Goal: Leave review/rating: Share an evaluation or opinion about a product, service, or content

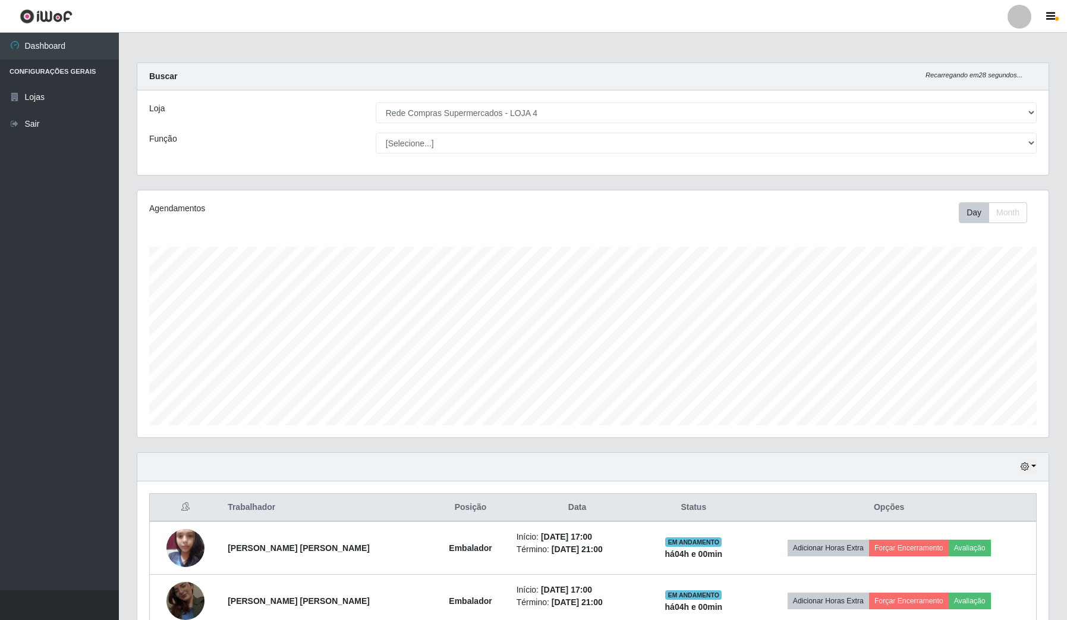
select select "159"
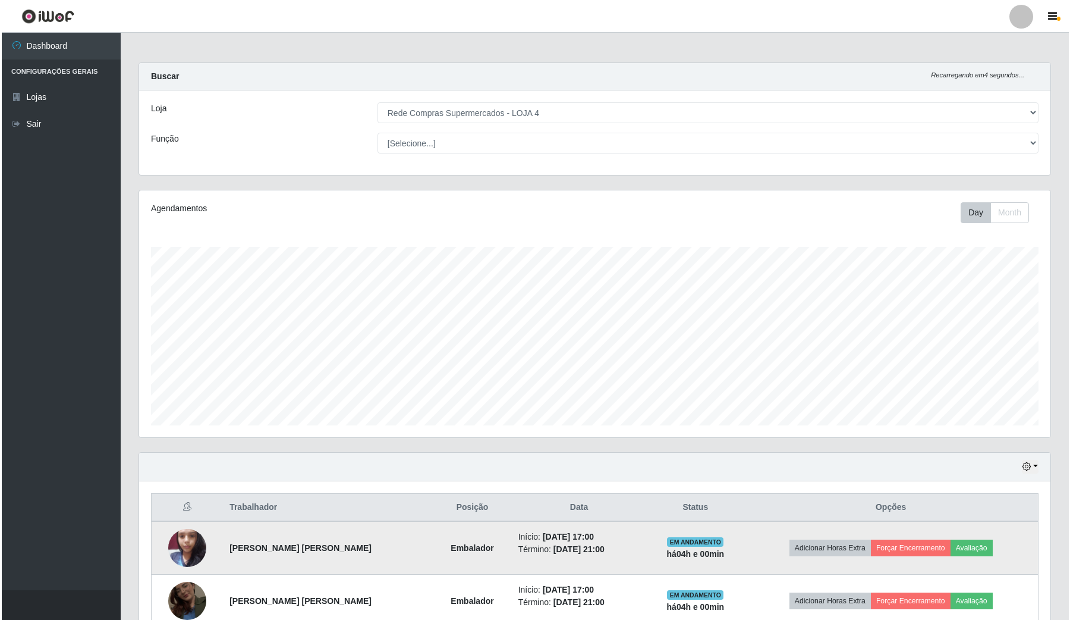
scroll to position [65, 0]
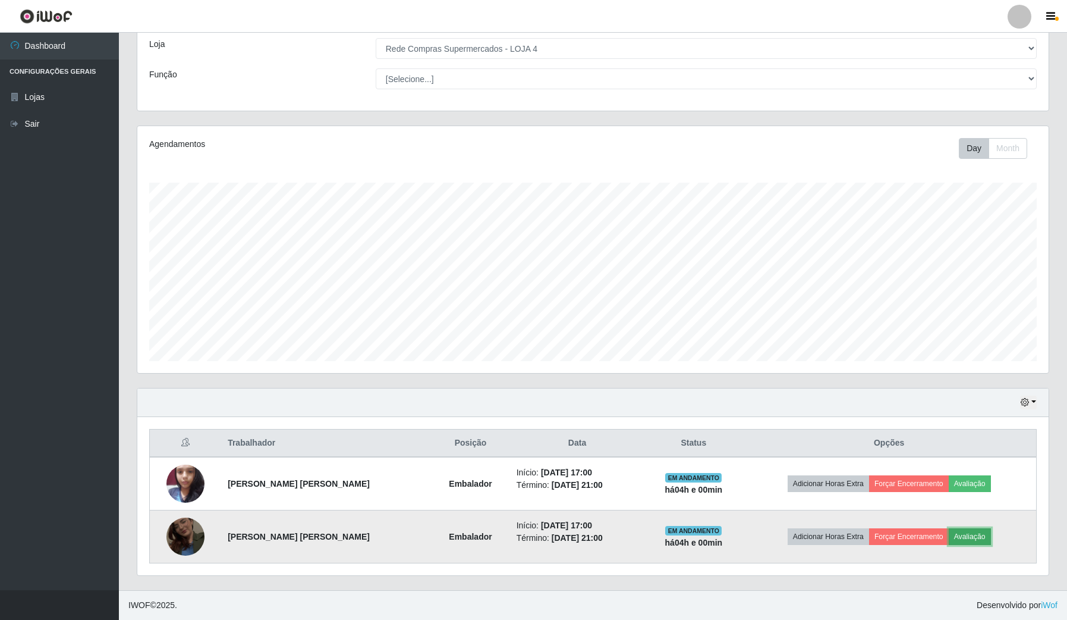
click at [960, 534] on button "Avaliação" at bounding box center [970, 536] width 42 height 17
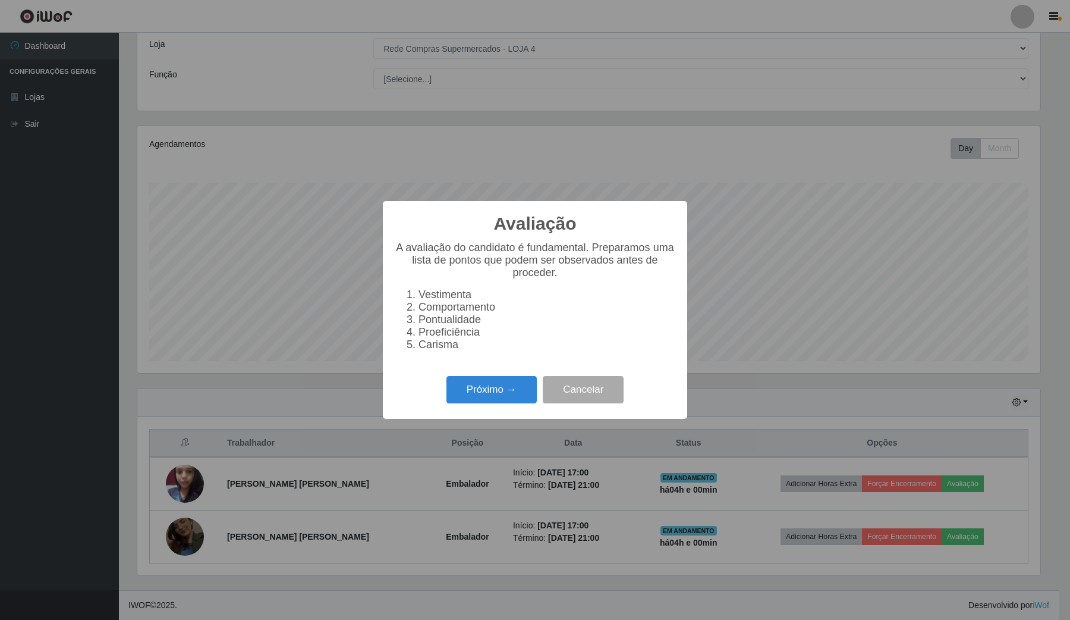
scroll to position [247, 903]
click at [507, 404] on button "Próximo →" at bounding box center [492, 390] width 90 height 28
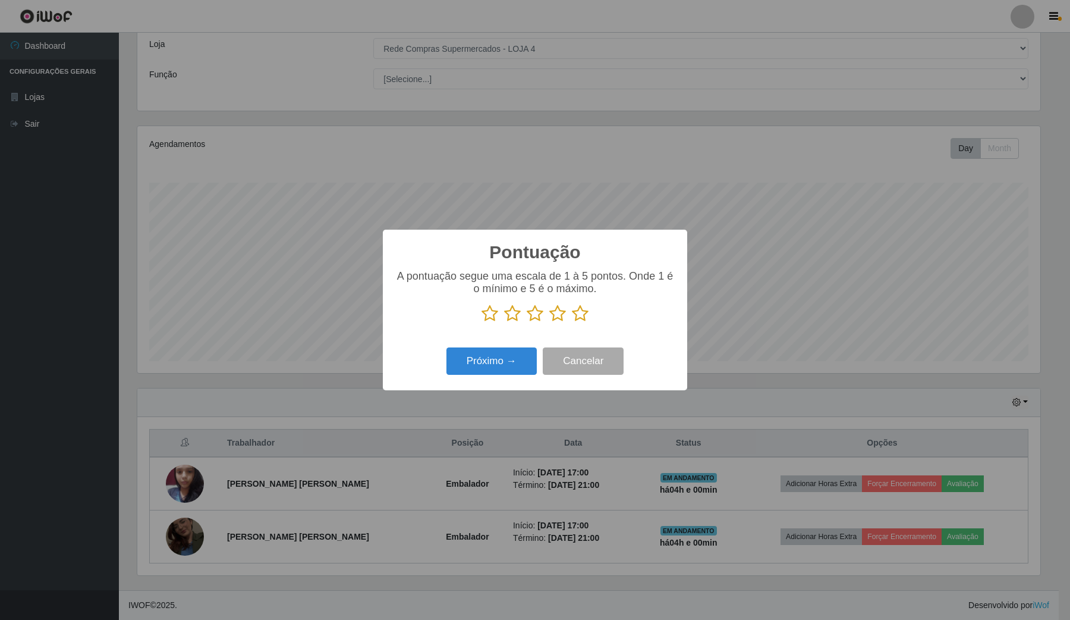
scroll to position [594312, 593656]
click at [574, 316] on icon at bounding box center [580, 313] width 17 height 18
click at [572, 322] on input "radio" at bounding box center [572, 322] width 0 height 0
click at [520, 352] on button "Próximo →" at bounding box center [492, 361] width 90 height 28
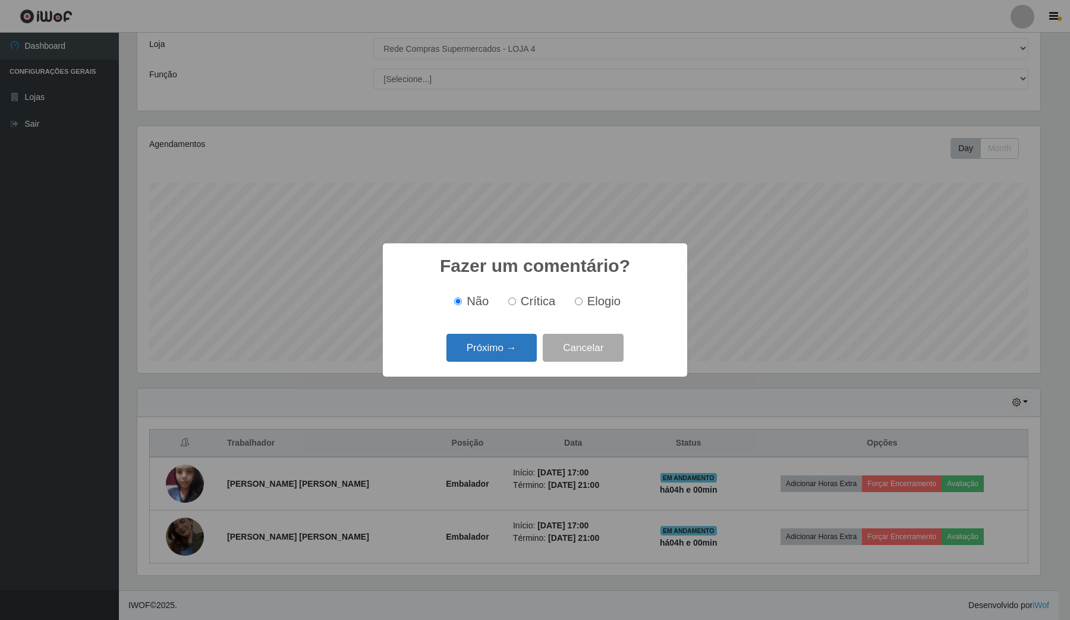
click at [517, 347] on button "Próximo →" at bounding box center [492, 348] width 90 height 28
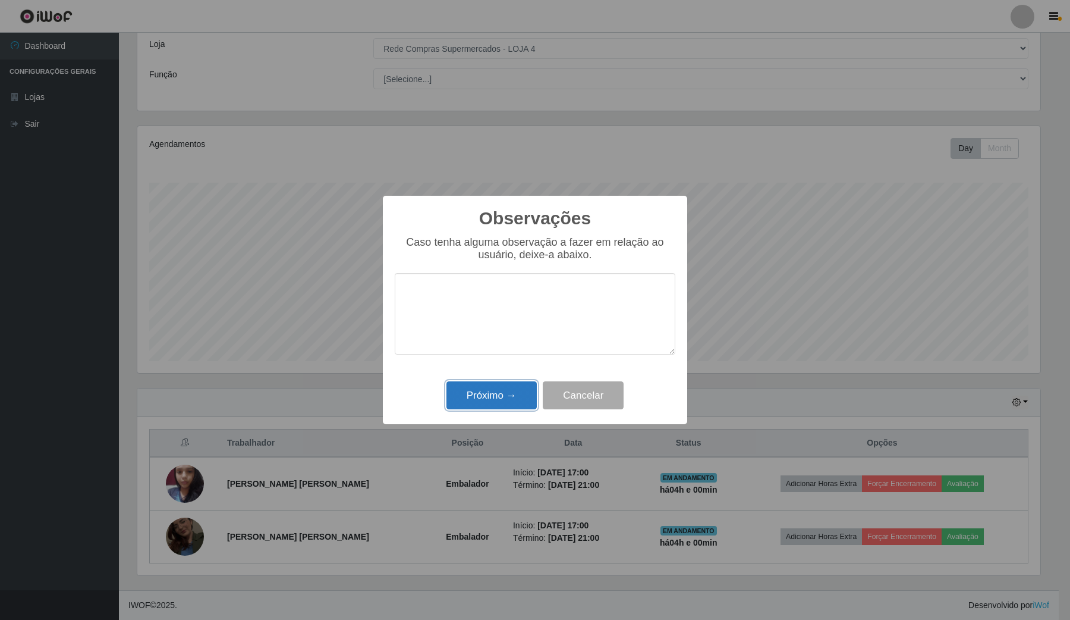
click at [535, 391] on button "Próximo →" at bounding box center [492, 395] width 90 height 28
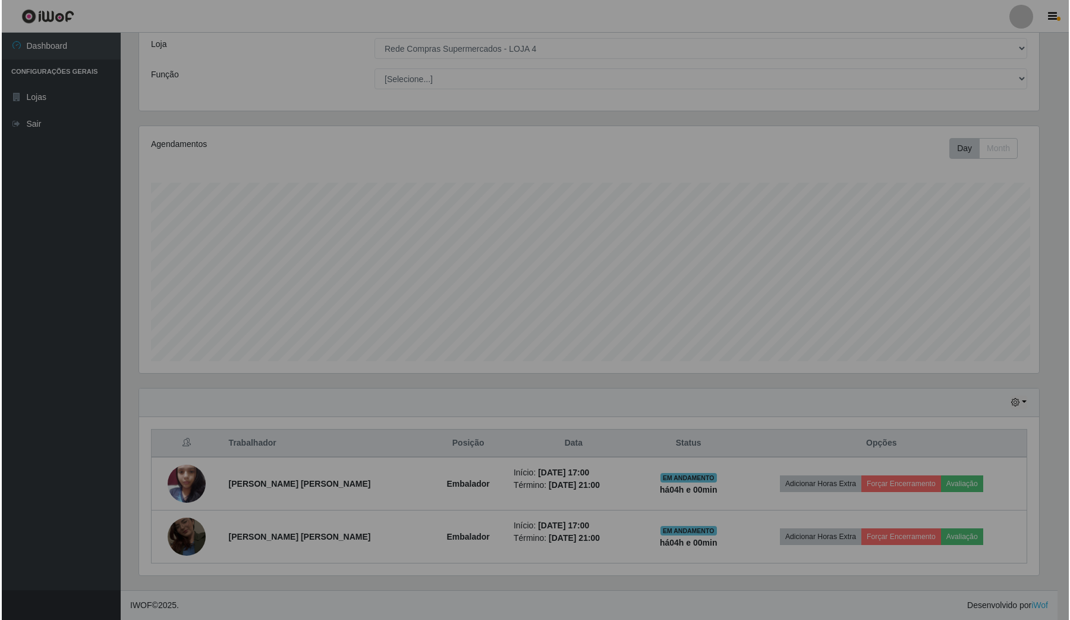
scroll to position [247, 911]
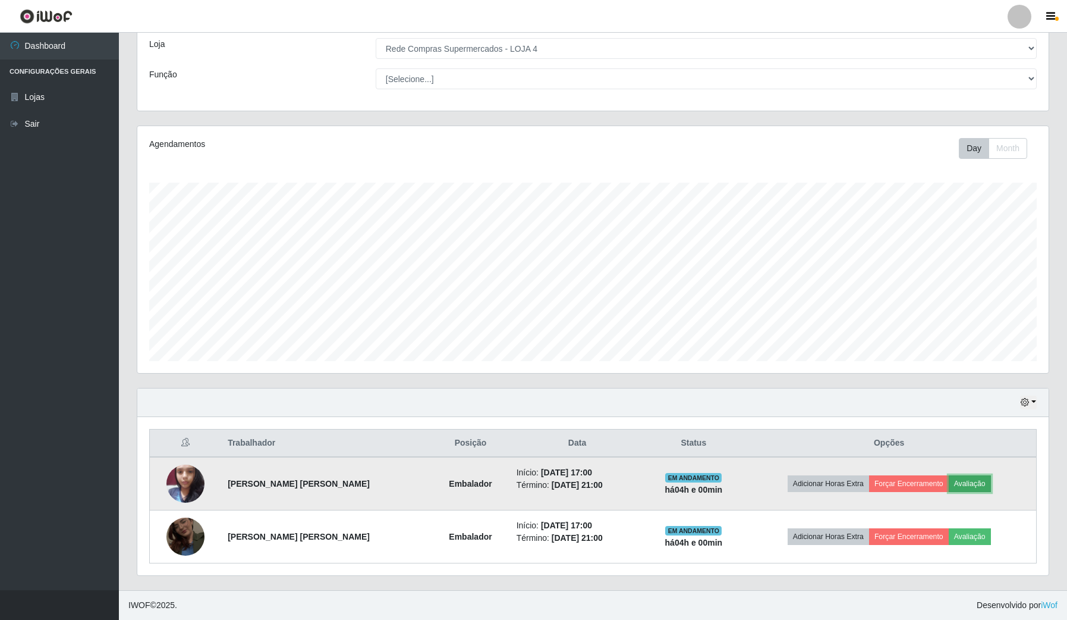
click at [973, 483] on button "Avaliação" at bounding box center [970, 483] width 42 height 17
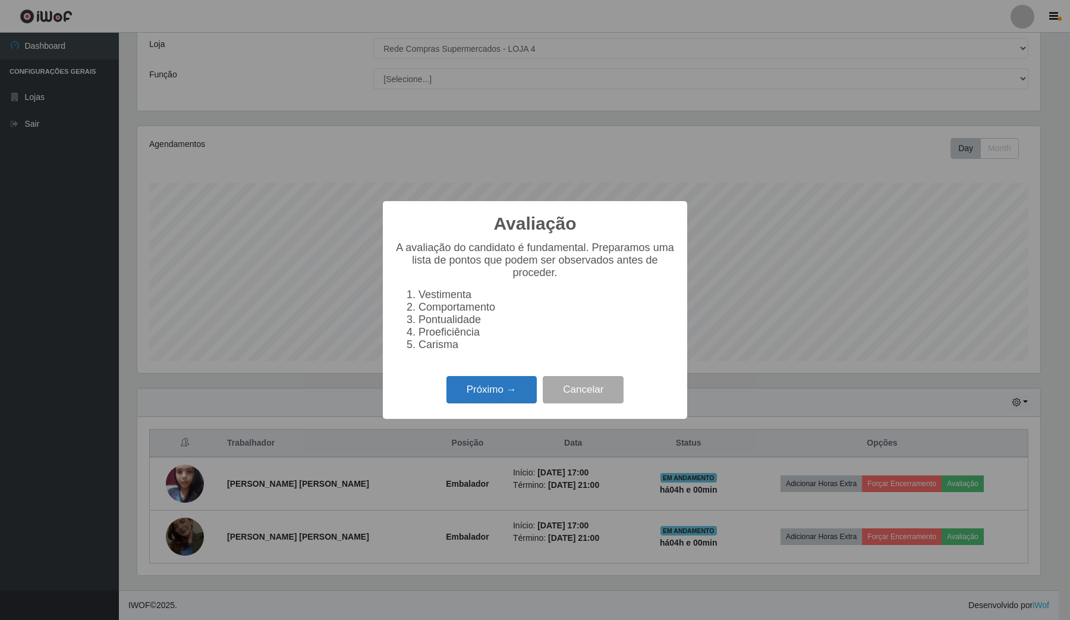
click at [479, 404] on button "Próximo →" at bounding box center [492, 390] width 90 height 28
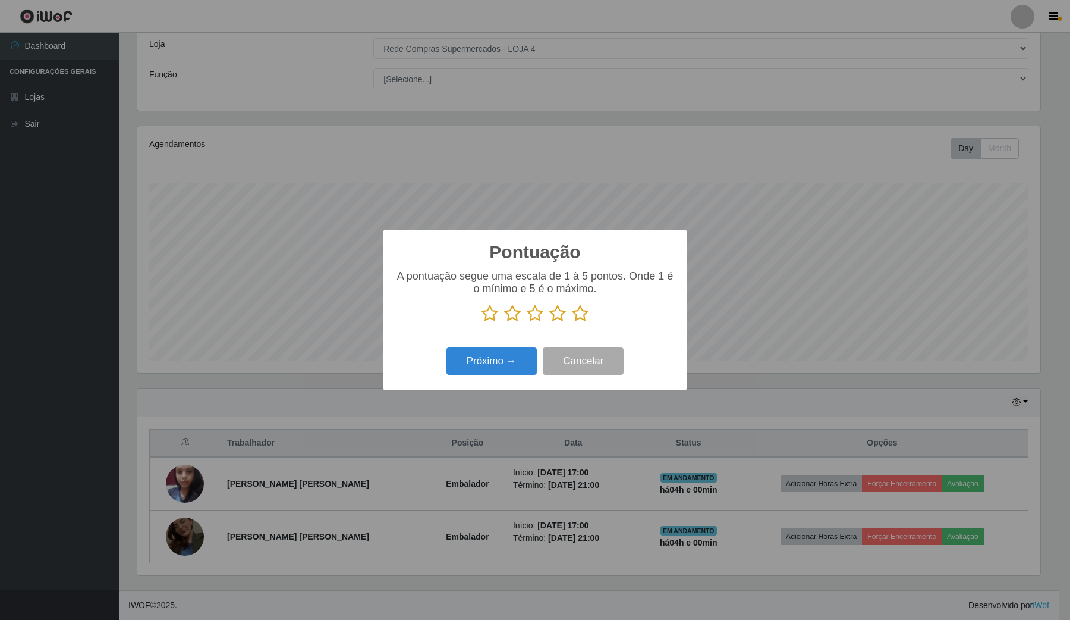
click at [580, 313] on icon at bounding box center [580, 313] width 17 height 18
click at [572, 322] on input "radio" at bounding box center [572, 322] width 0 height 0
click at [514, 356] on button "Próximo →" at bounding box center [492, 361] width 90 height 28
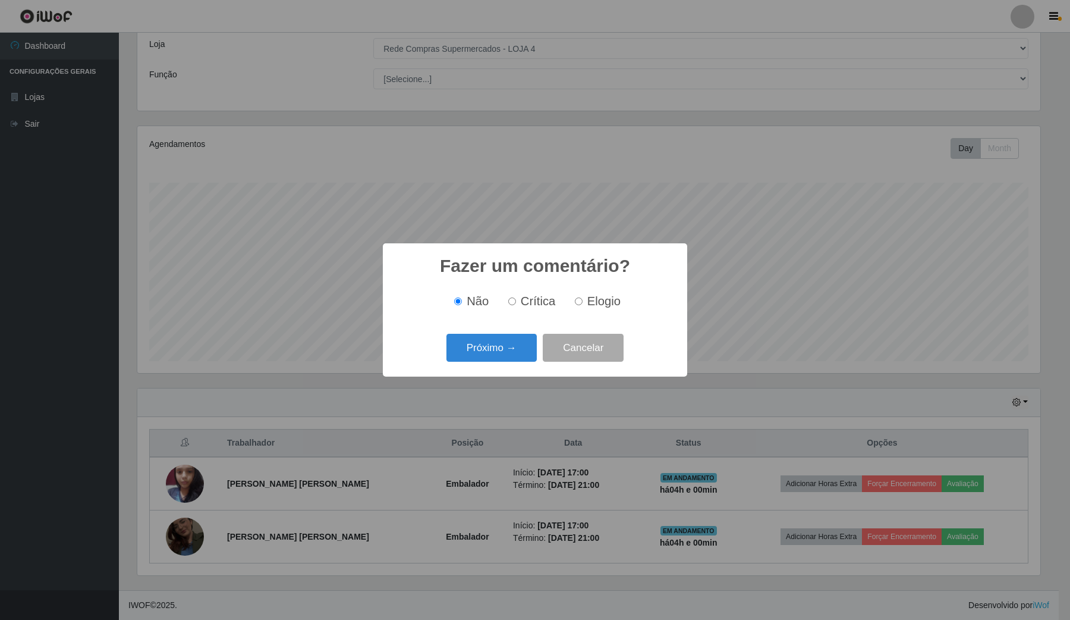
click at [514, 356] on button "Próximo →" at bounding box center [492, 348] width 90 height 28
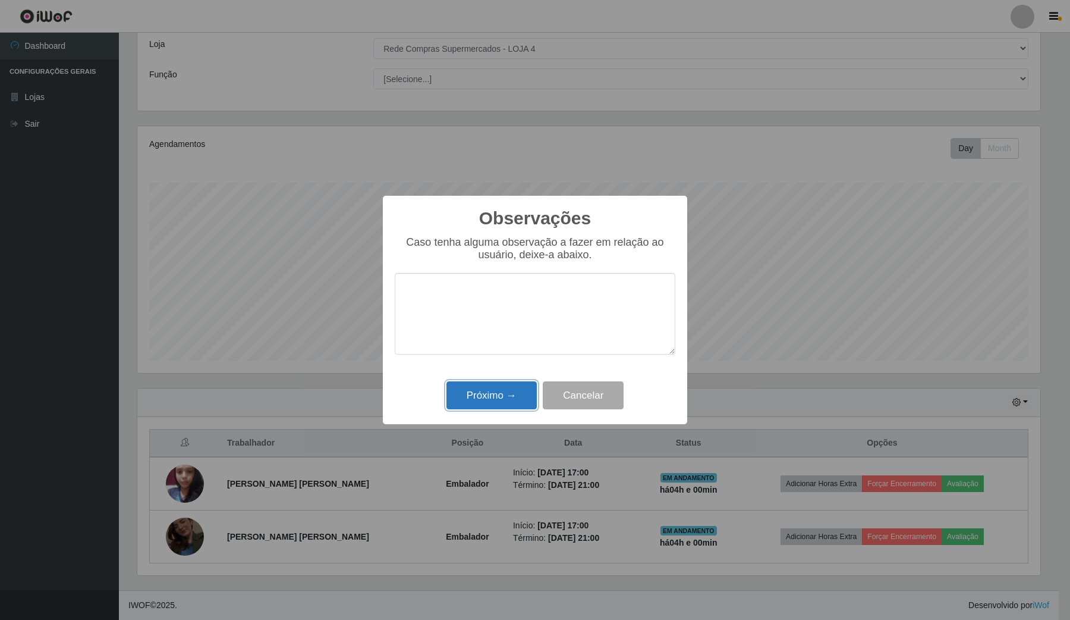
click at [524, 385] on button "Próximo →" at bounding box center [492, 395] width 90 height 28
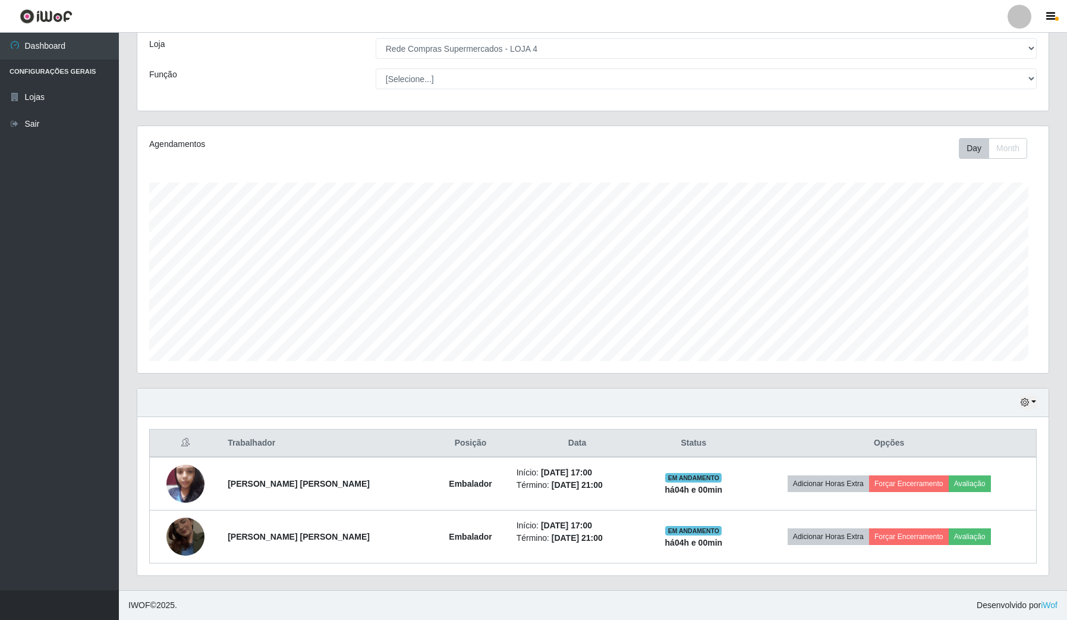
scroll to position [247, 911]
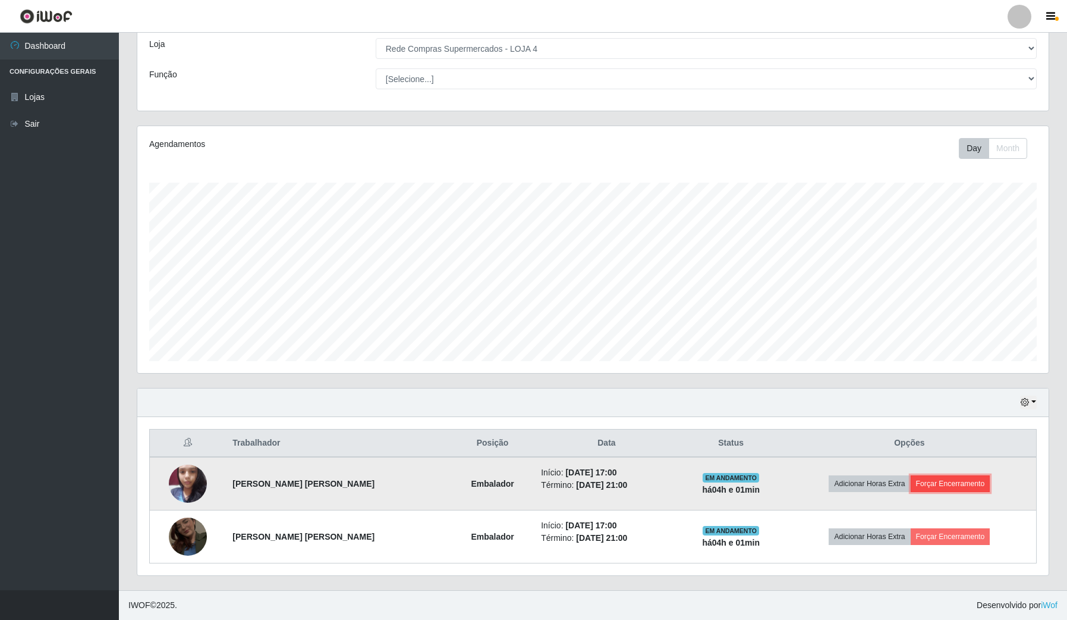
click at [935, 483] on button "Forçar Encerramento" at bounding box center [951, 483] width 80 height 17
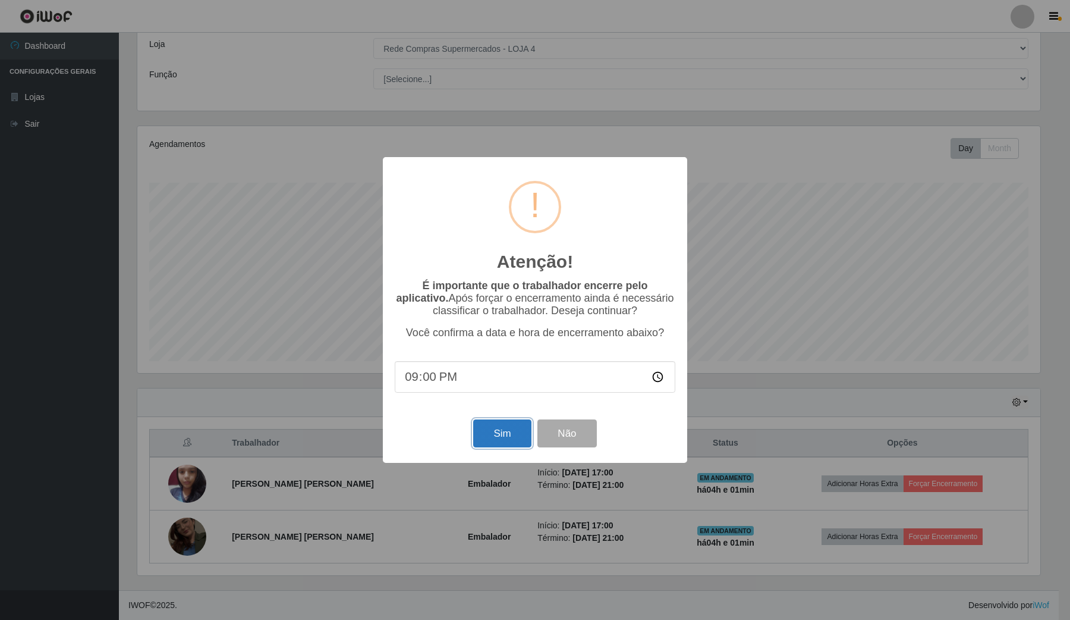
click at [504, 429] on button "Sim" at bounding box center [502, 433] width 58 height 28
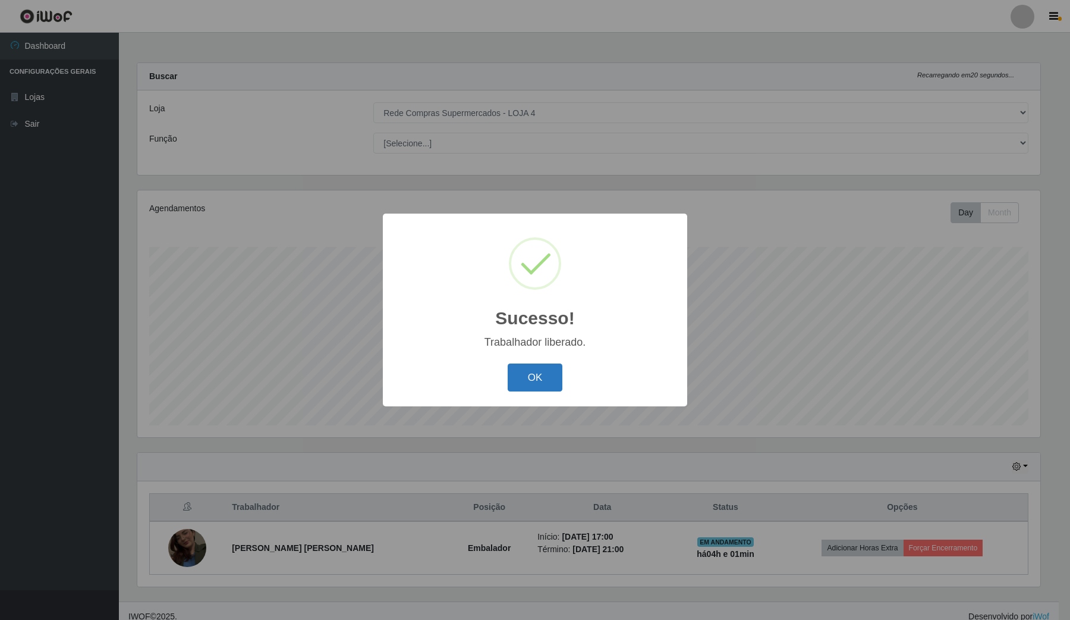
click at [545, 367] on button "OK" at bounding box center [535, 377] width 55 height 28
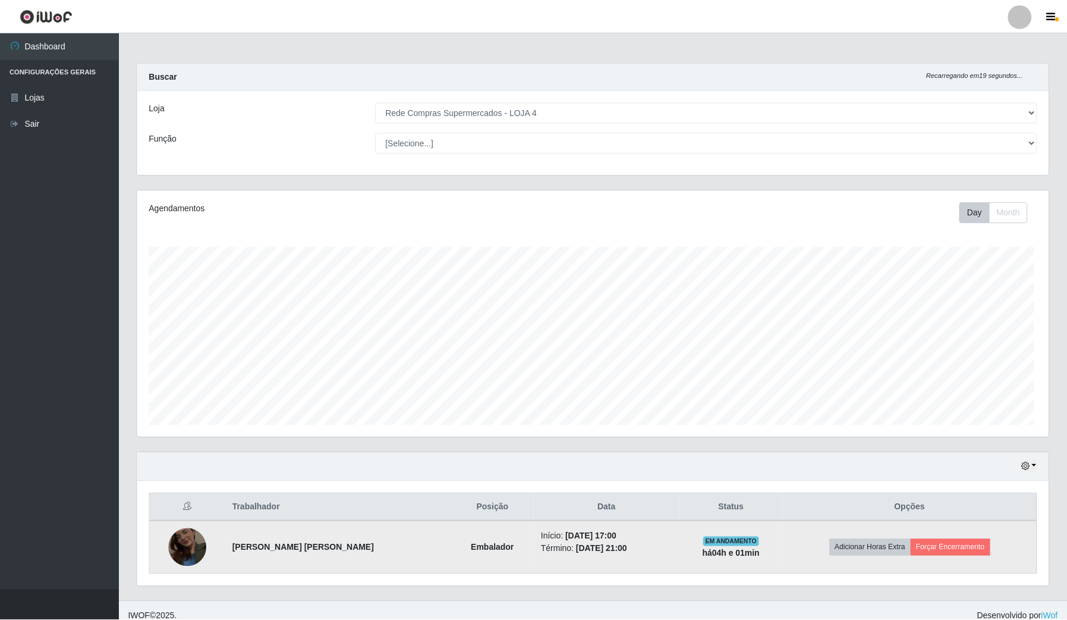
scroll to position [247, 911]
click at [955, 545] on button "Forçar Encerramento" at bounding box center [951, 547] width 80 height 17
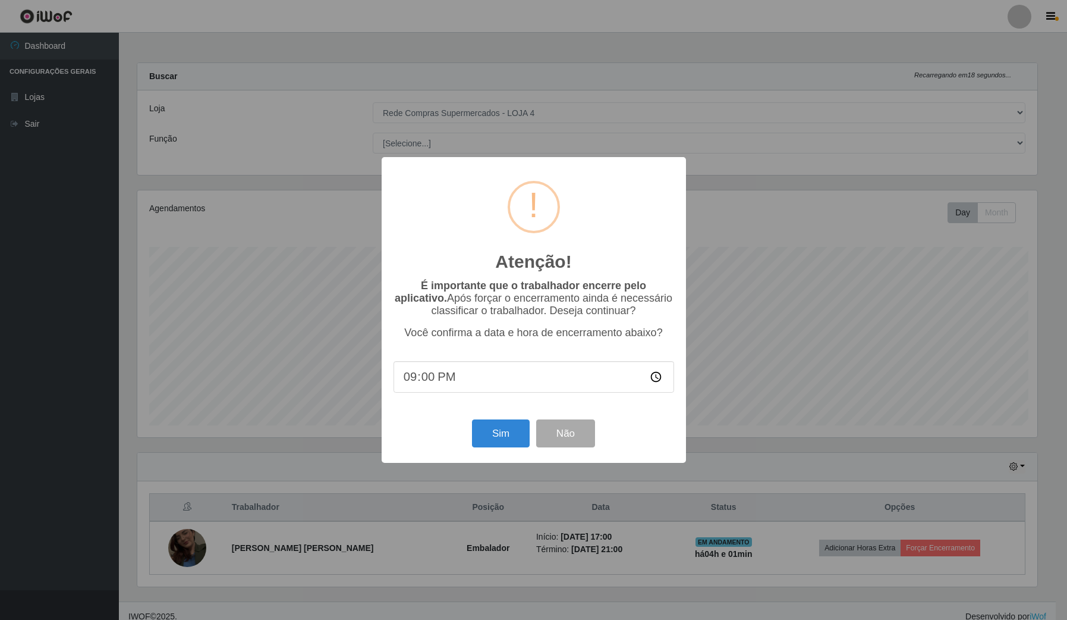
scroll to position [247, 903]
click at [495, 432] on button "Sim" at bounding box center [502, 433] width 58 height 28
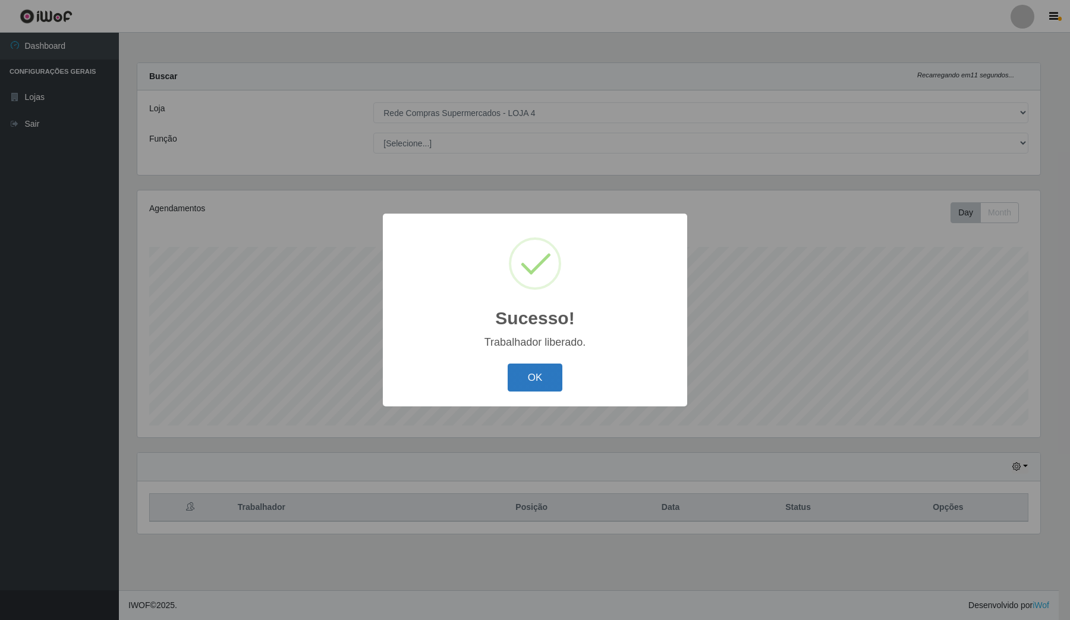
click at [515, 382] on button "OK" at bounding box center [535, 377] width 55 height 28
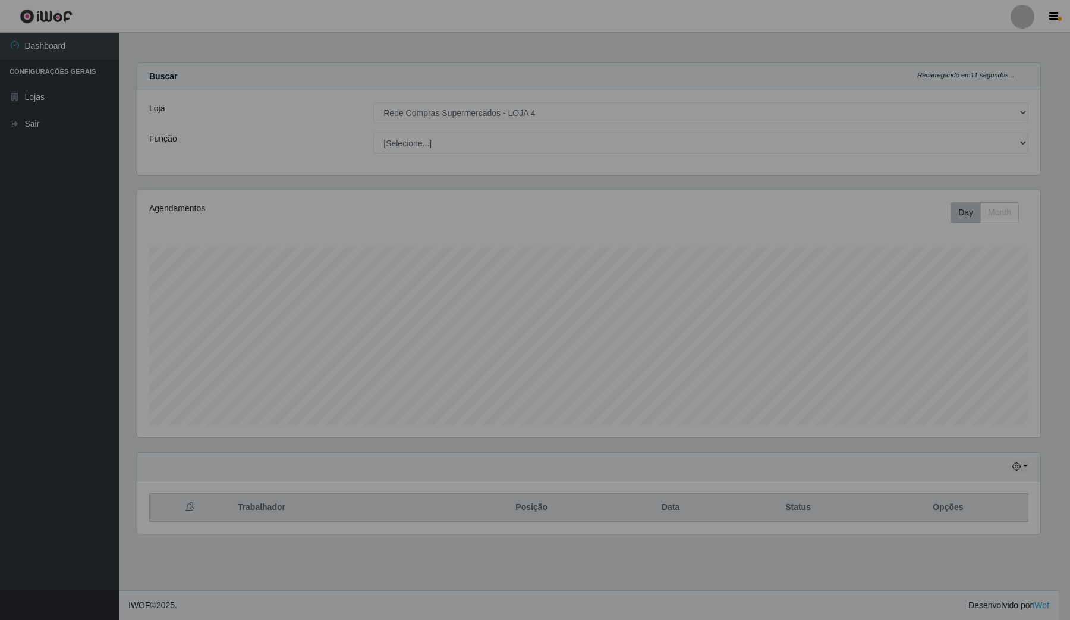
scroll to position [0, 0]
